Goal: Task Accomplishment & Management: Complete application form

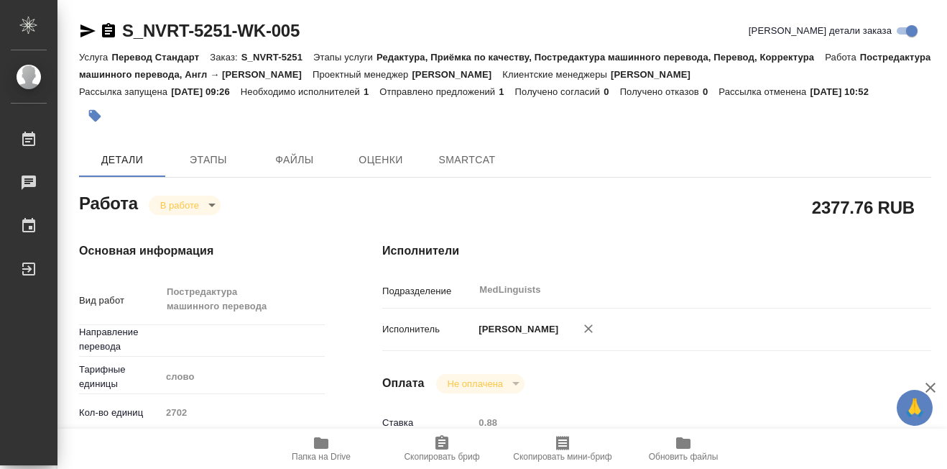
type textarea "x"
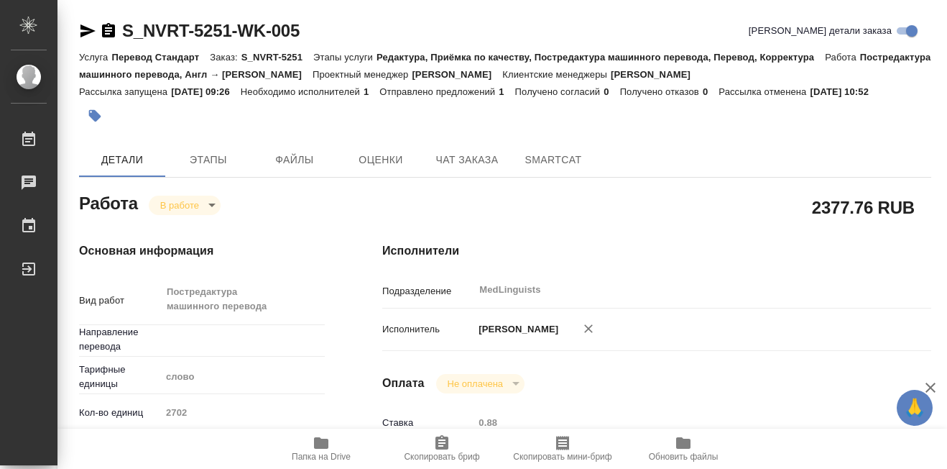
type textarea "x"
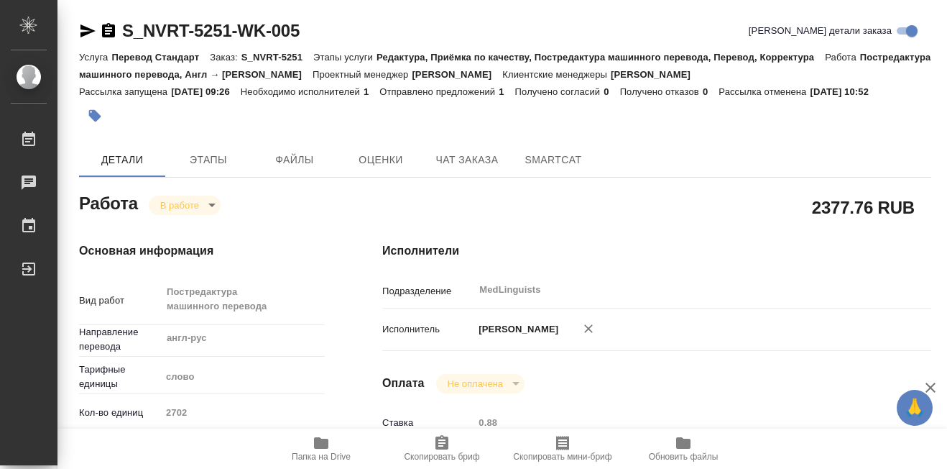
type textarea "x"
type input "англ-рус"
type textarea "x"
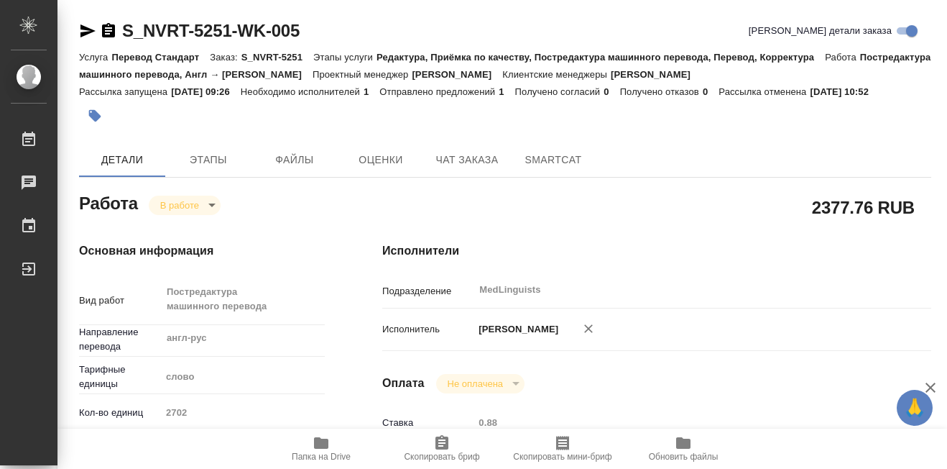
type textarea "x"
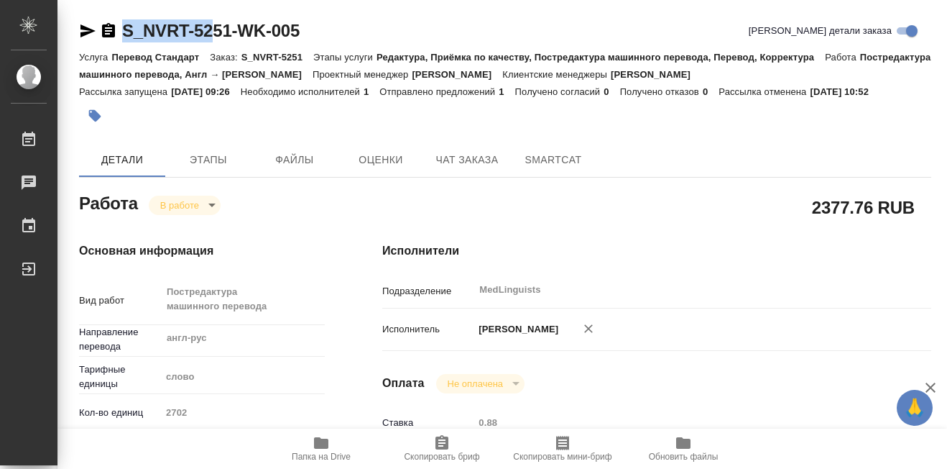
type textarea "x"
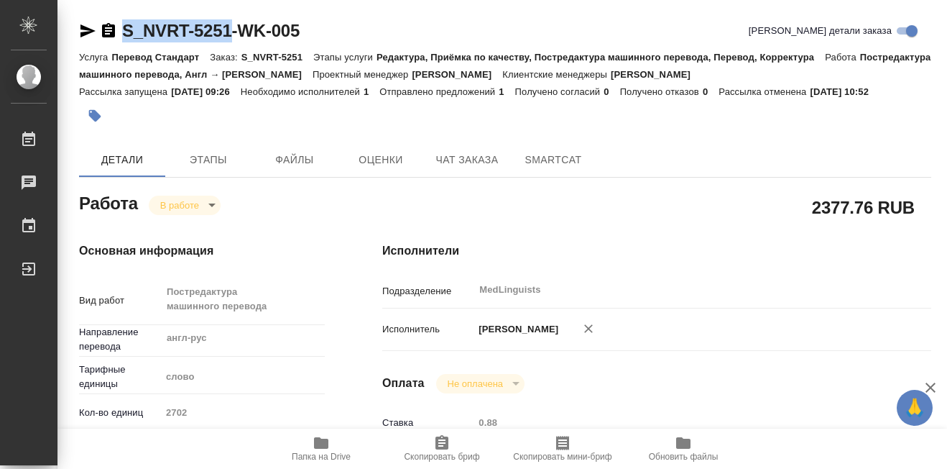
type textarea "x"
drag, startPoint x: 124, startPoint y: 17, endPoint x: 228, endPoint y: 33, distance: 104.8
click at [326, 438] on icon "button" at bounding box center [321, 443] width 14 height 12
click at [210, 204] on body "🙏 .cls-1 fill:#fff; AWATERA Martynova Aleksandra Работы 0 Чаты График Выйти S_N…" at bounding box center [473, 234] width 947 height 469
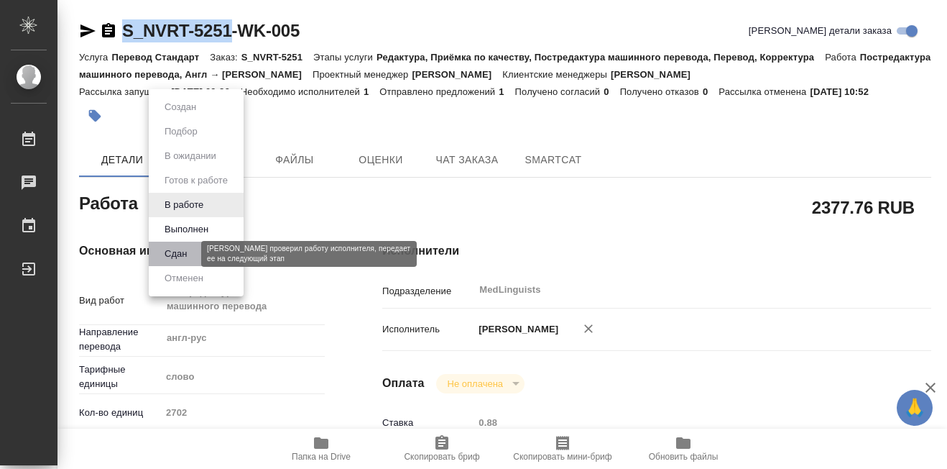
click at [187, 257] on button "Сдан" at bounding box center [175, 254] width 31 height 16
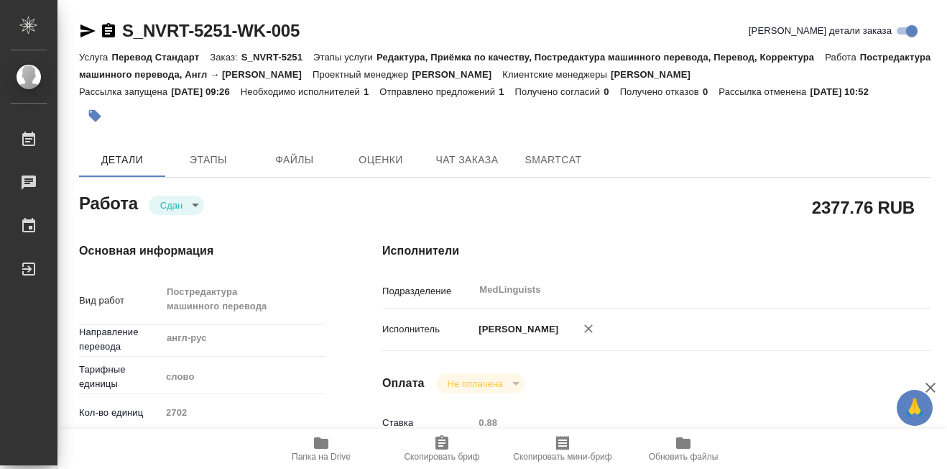
type textarea "x"
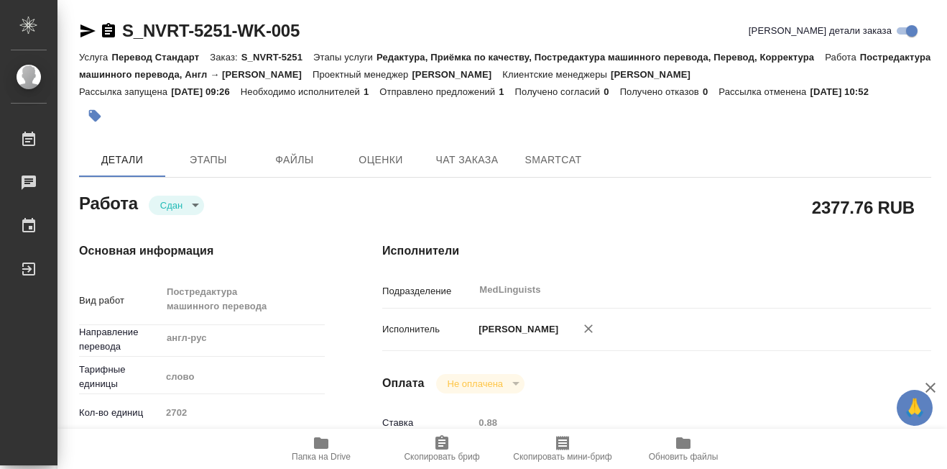
type textarea "x"
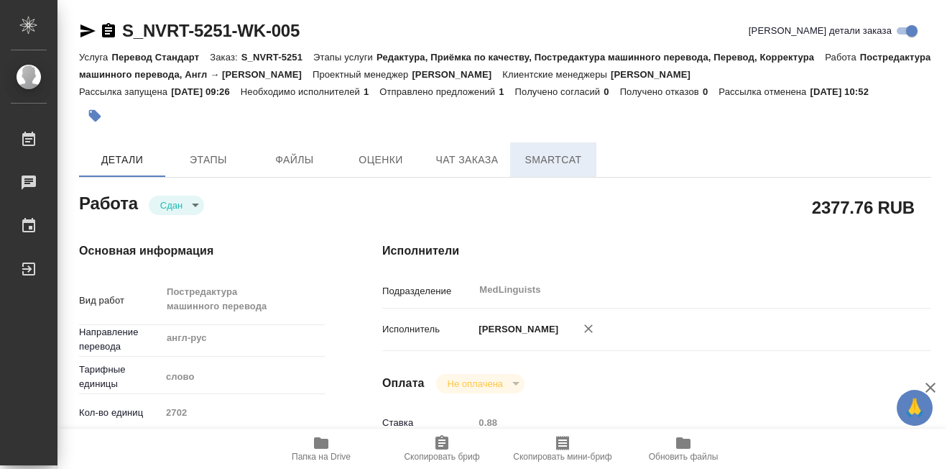
type textarea "x"
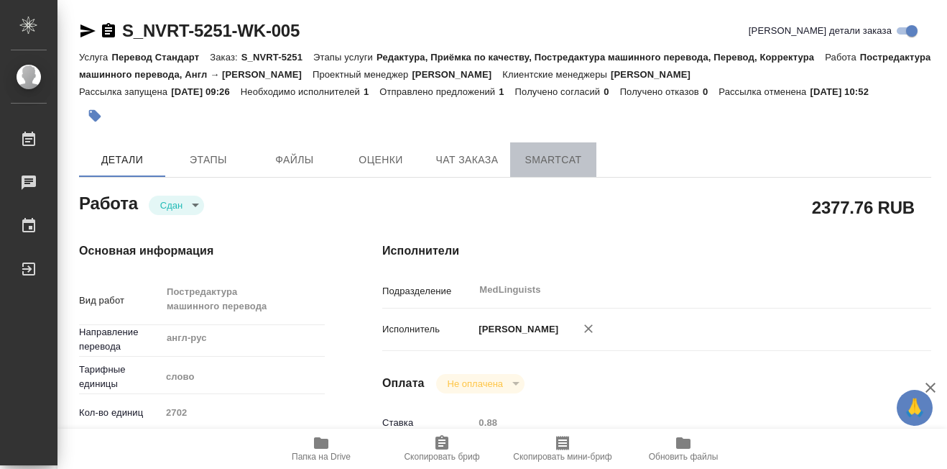
click at [576, 164] on span "SmartCat" at bounding box center [553, 160] width 69 height 18
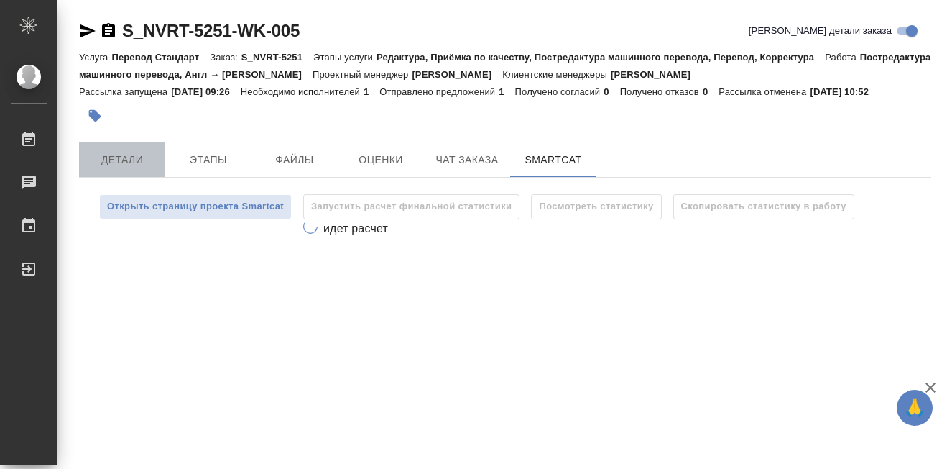
click at [135, 163] on span "Детали" at bounding box center [122, 160] width 69 height 18
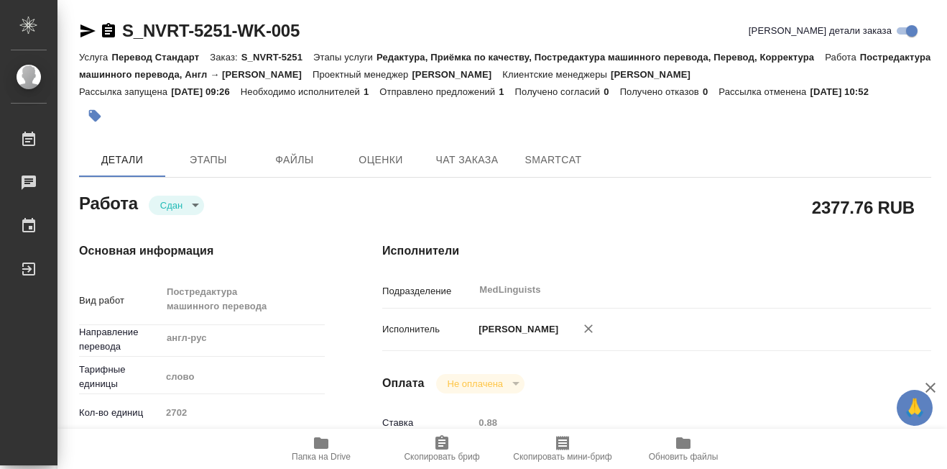
type textarea "x"
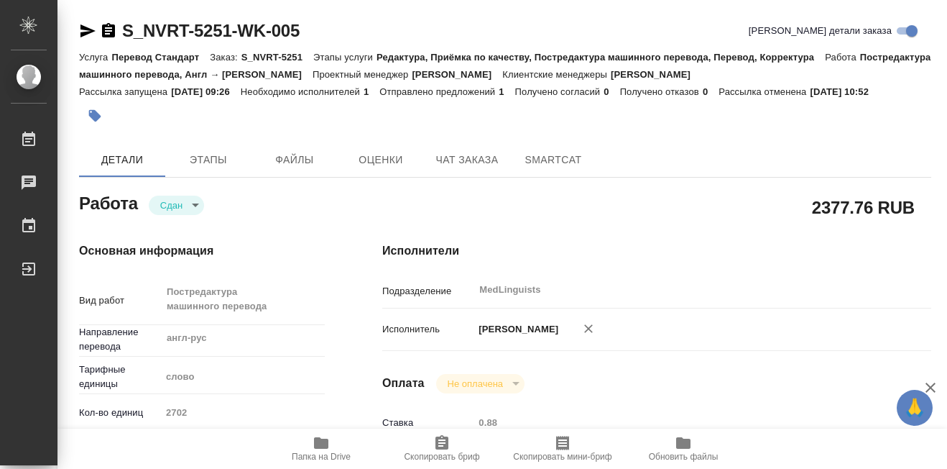
type textarea "x"
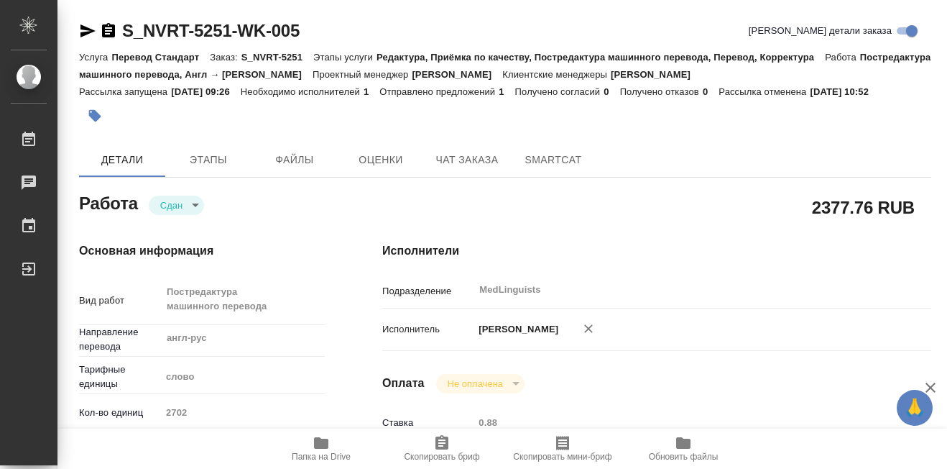
type textarea "x"
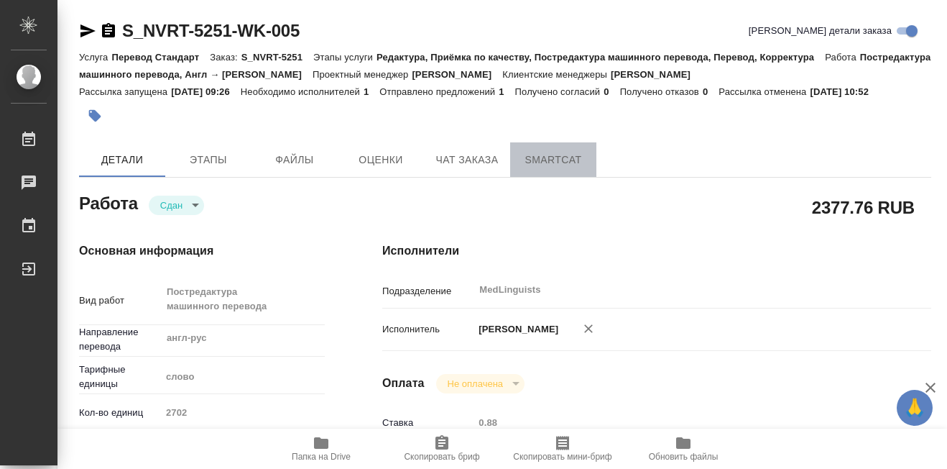
click at [539, 165] on span "SmartCat" at bounding box center [553, 160] width 69 height 18
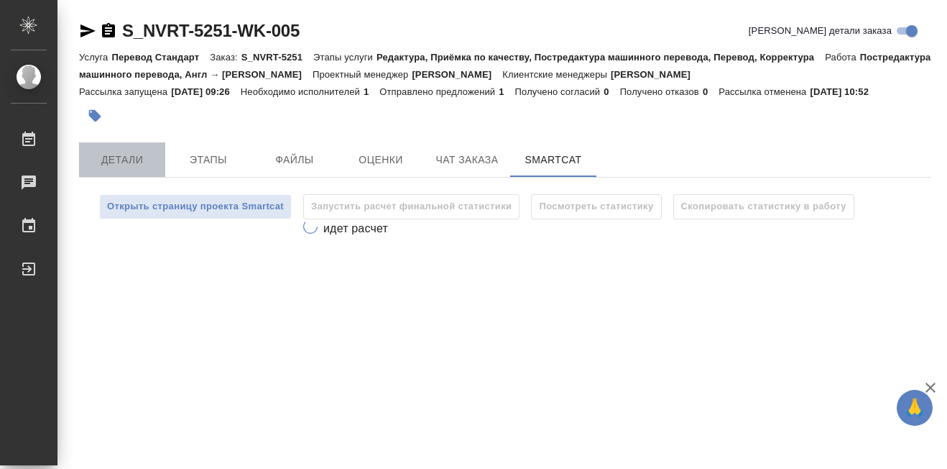
click at [111, 163] on span "Детали" at bounding box center [122, 160] width 69 height 18
click at [117, 162] on span "Детали" at bounding box center [122, 160] width 69 height 18
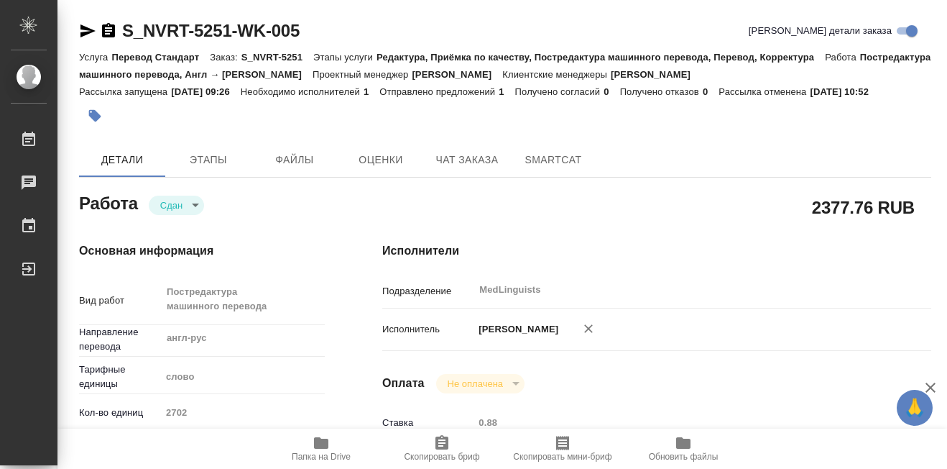
type textarea "x"
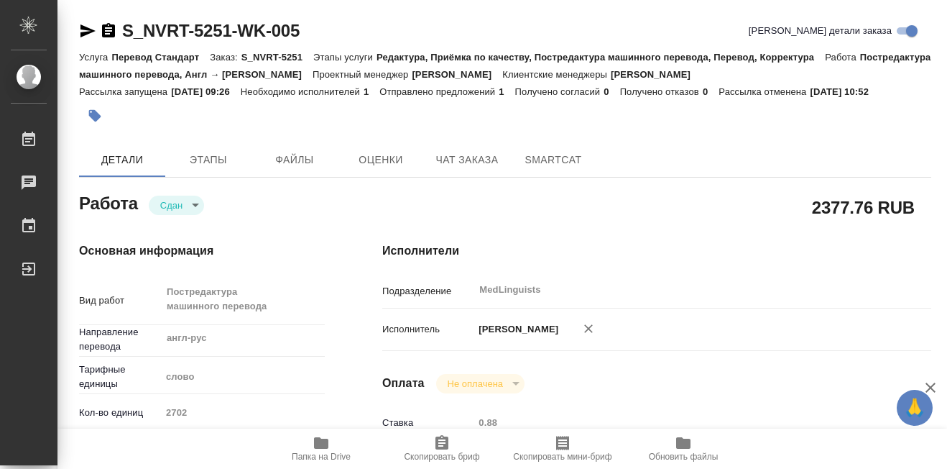
type textarea "x"
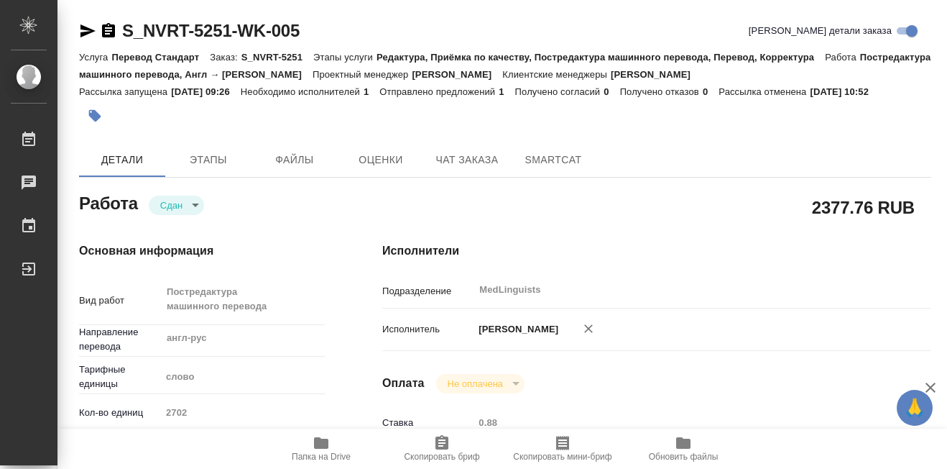
type textarea "x"
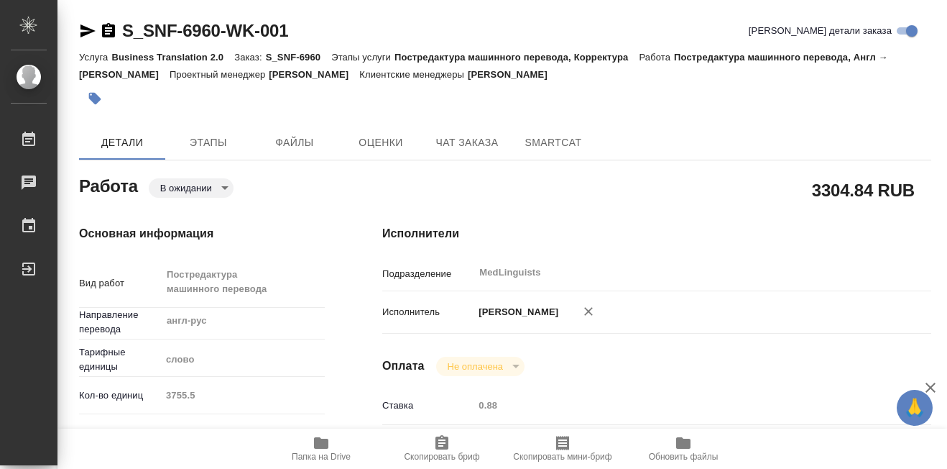
type textarea "x"
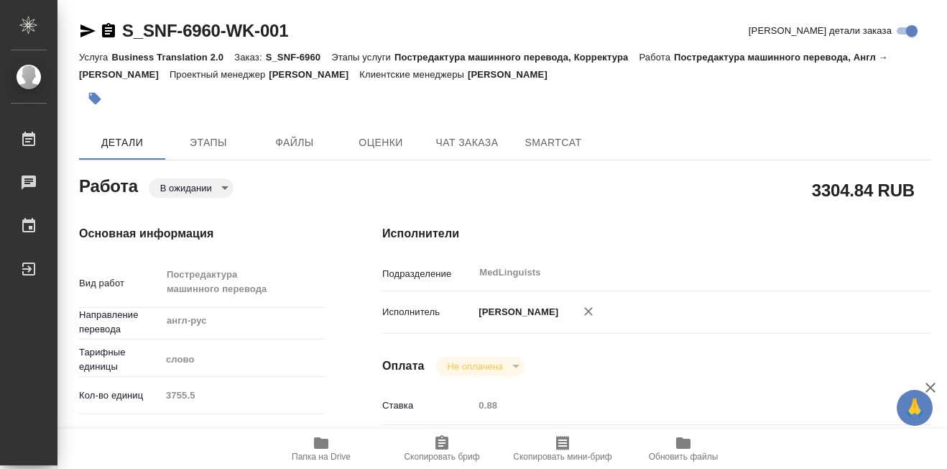
type textarea "x"
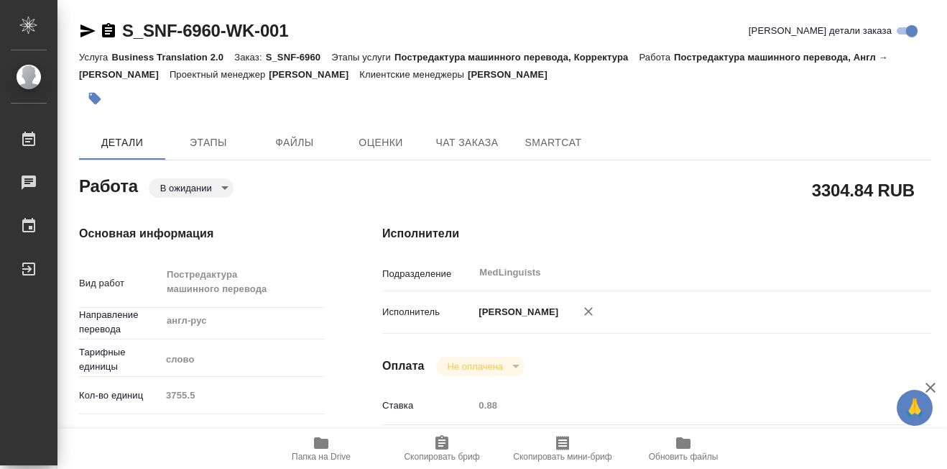
type textarea "x"
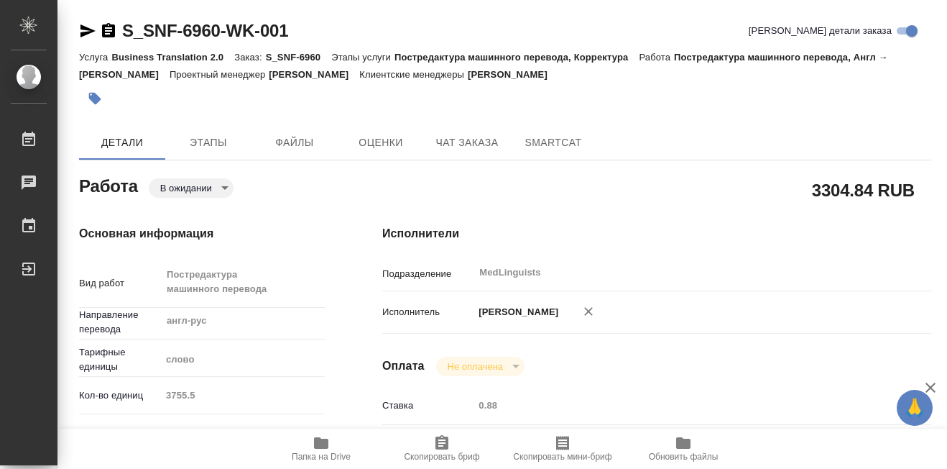
type textarea "x"
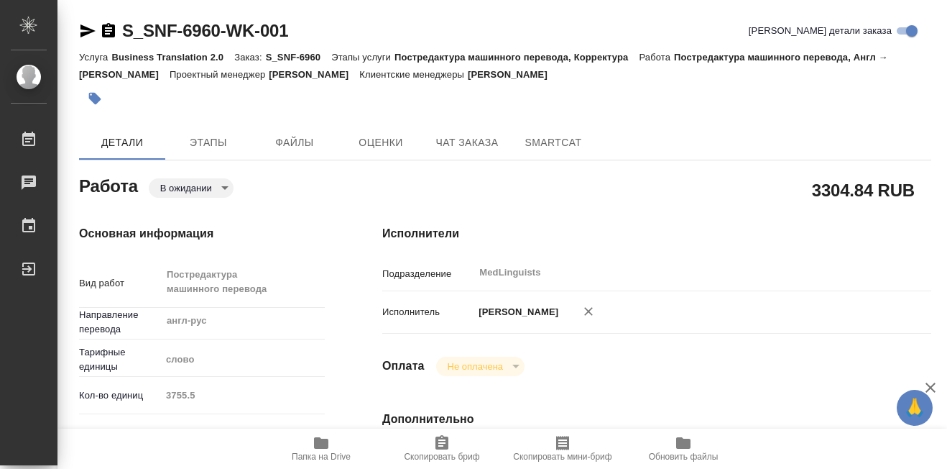
type input "pending"
type textarea "Постредактура машинного перевода"
type textarea "x"
type input "англ-рус"
type input "5a8b1489cc6b4906c91bfd90"
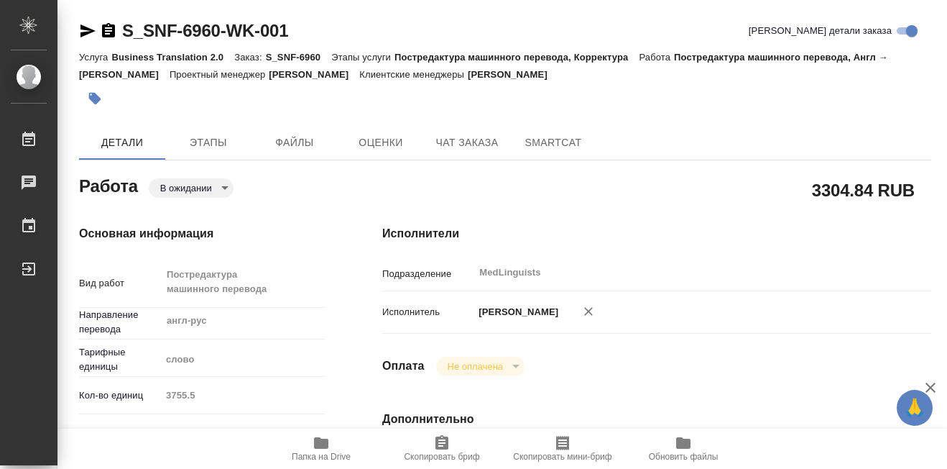
type input "3755.5"
type input "med"
type input "6149832f2b7be24903fd7a82"
type input "[DATE] 12:30"
type input "[DATE] 14:00"
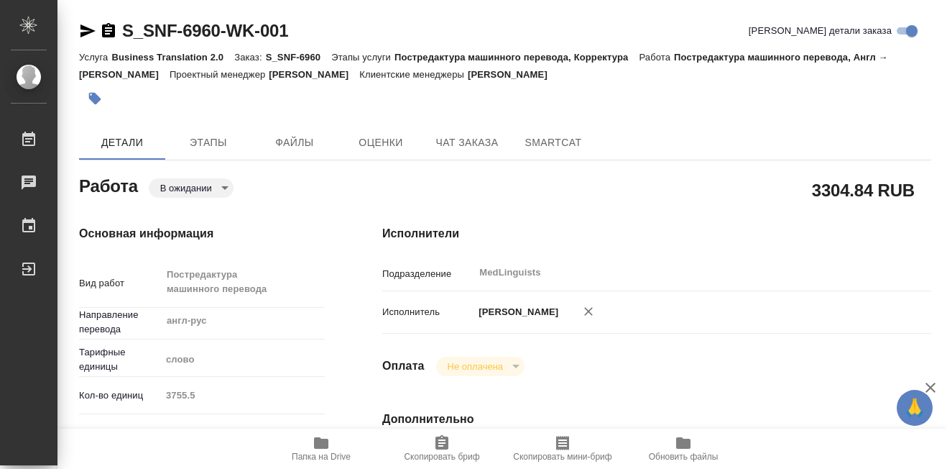
type input "[DATE] 14:00"
type input "MedLinguists"
type input "notPayed"
type input "[PERSON_NAME]"
type textarea "тотал до разверстки 6329"
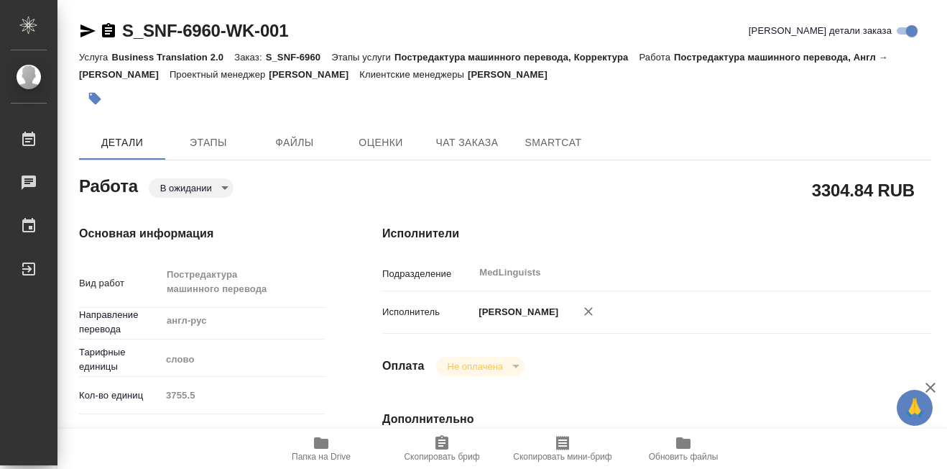
type textarea "x"
type textarea "/Clients/Sanofi/Orders/S_SNF-6960/Translated/S_SNF-6960-WK-001"
type textarea "x"
type input "S_SNF-6960"
type input "E005898175"
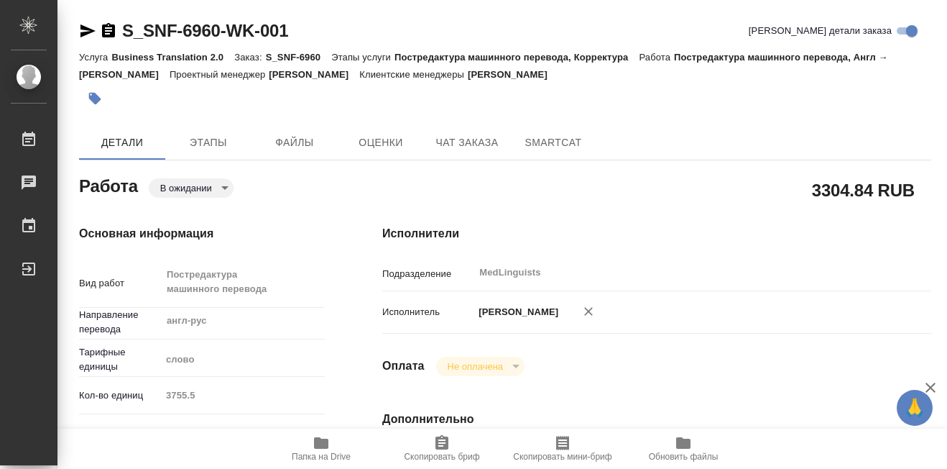
type input "Business Translation 2.0"
type input "Постредактура машинного перевода, Корректура"
type input "[PERSON_NAME]"
type input "/Clients/Sanofi/Orders/S_SNF-6960"
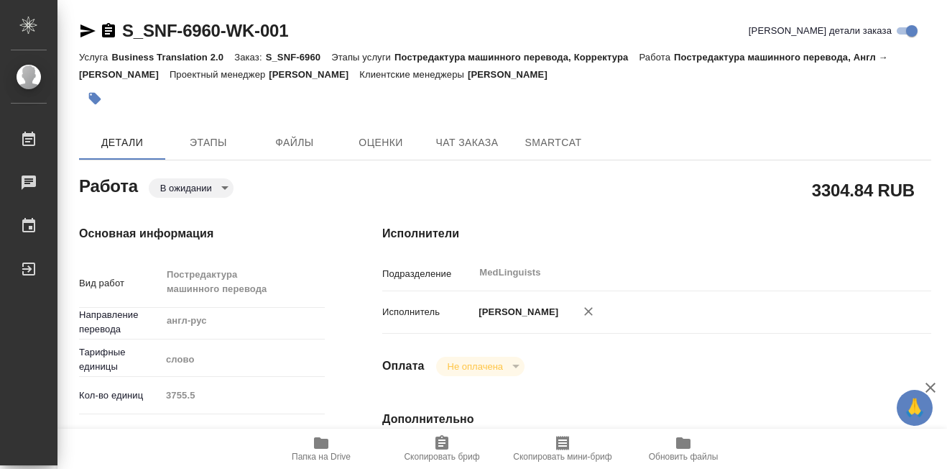
type textarea "x"
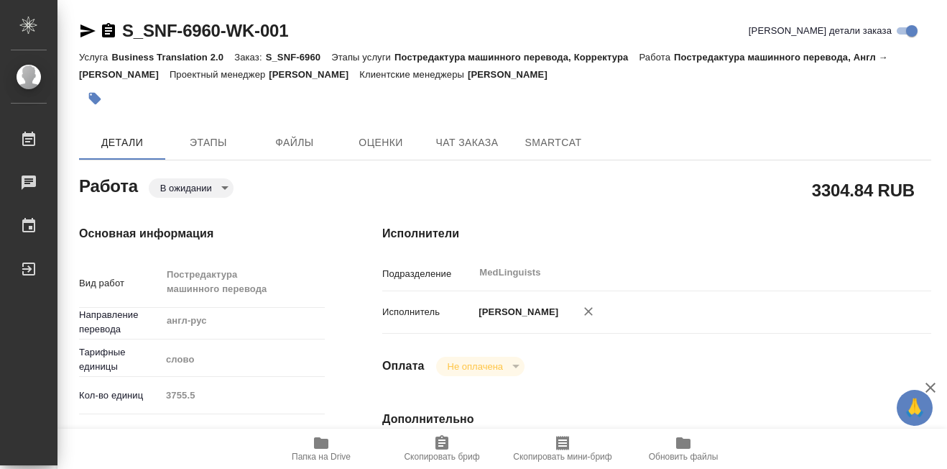
type textarea "x"
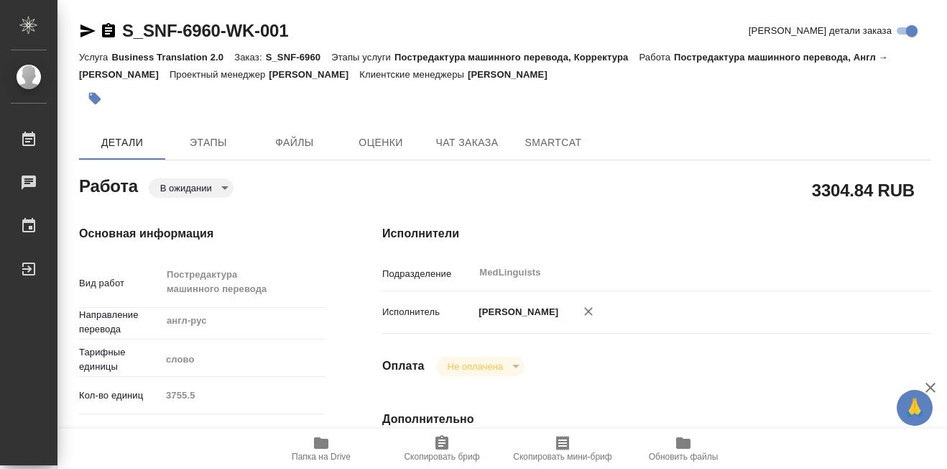
type textarea "x"
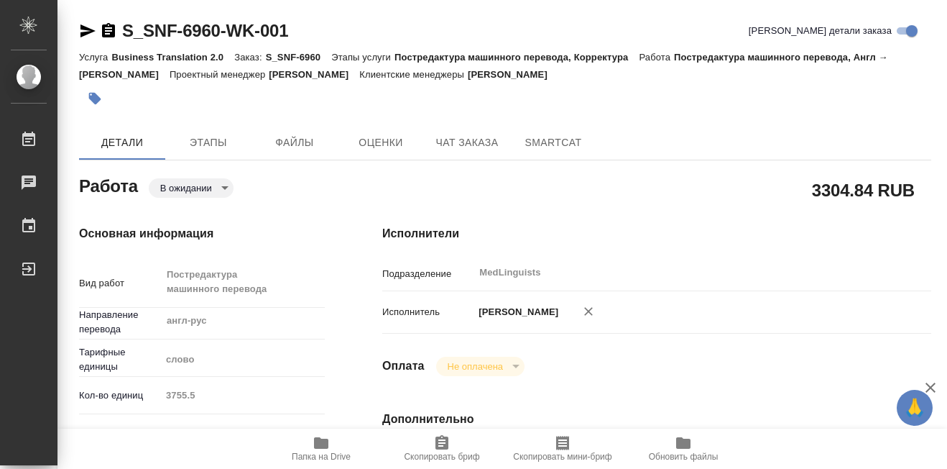
type textarea "x"
